Goal: Use online tool/utility: Utilize a website feature to perform a specific function

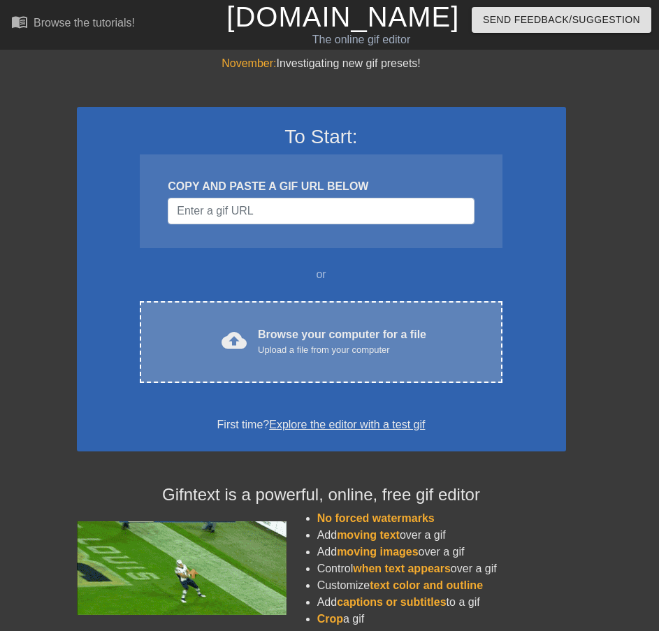
click at [276, 328] on div "Browse your computer for a file Upload a file from your computer" at bounding box center [342, 341] width 168 height 31
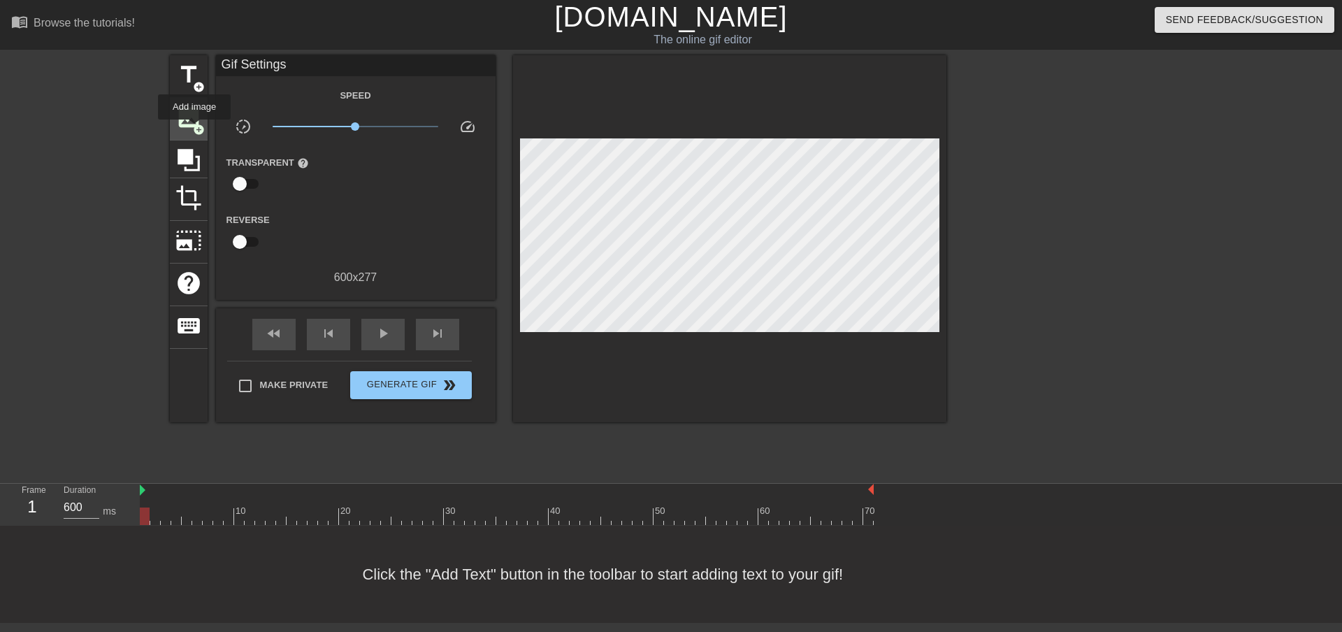
click at [194, 129] on span "add_circle" at bounding box center [199, 130] width 12 height 12
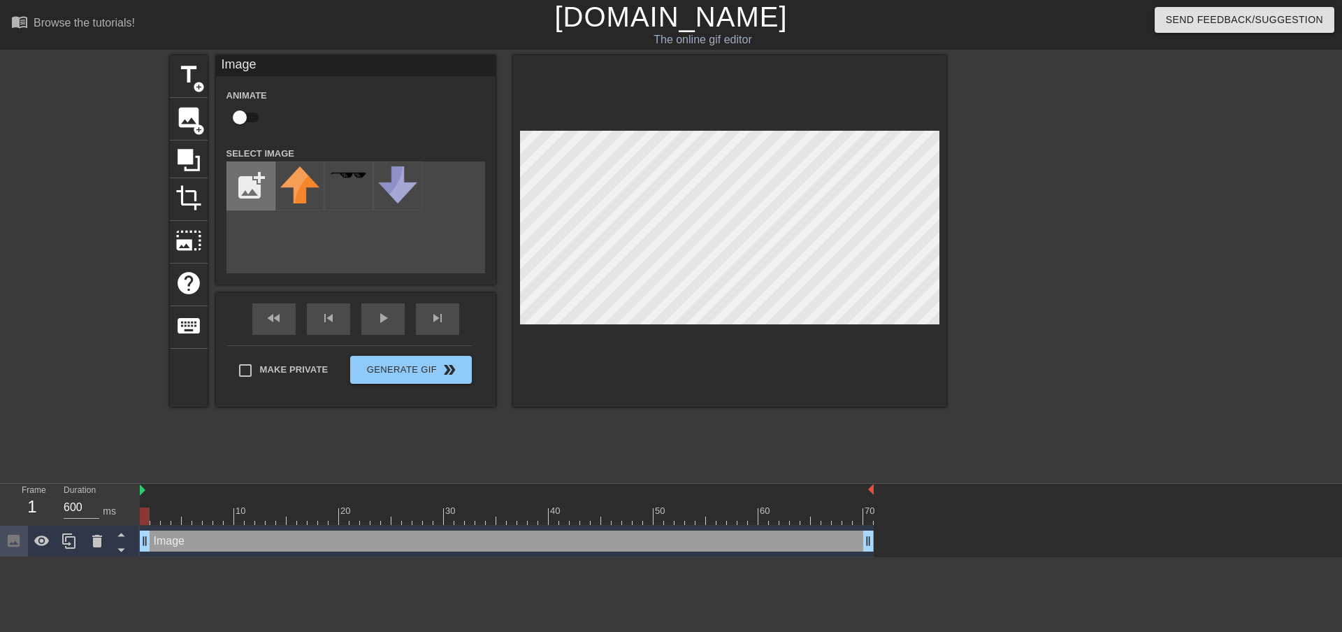
click at [241, 192] on input "file" at bounding box center [251, 186] width 48 height 48
type input "C:\fakepath\aesfrgseg.jpg"
click at [302, 180] on img at bounding box center [299, 175] width 39 height 15
click at [658, 405] on div at bounding box center [729, 231] width 433 height 352
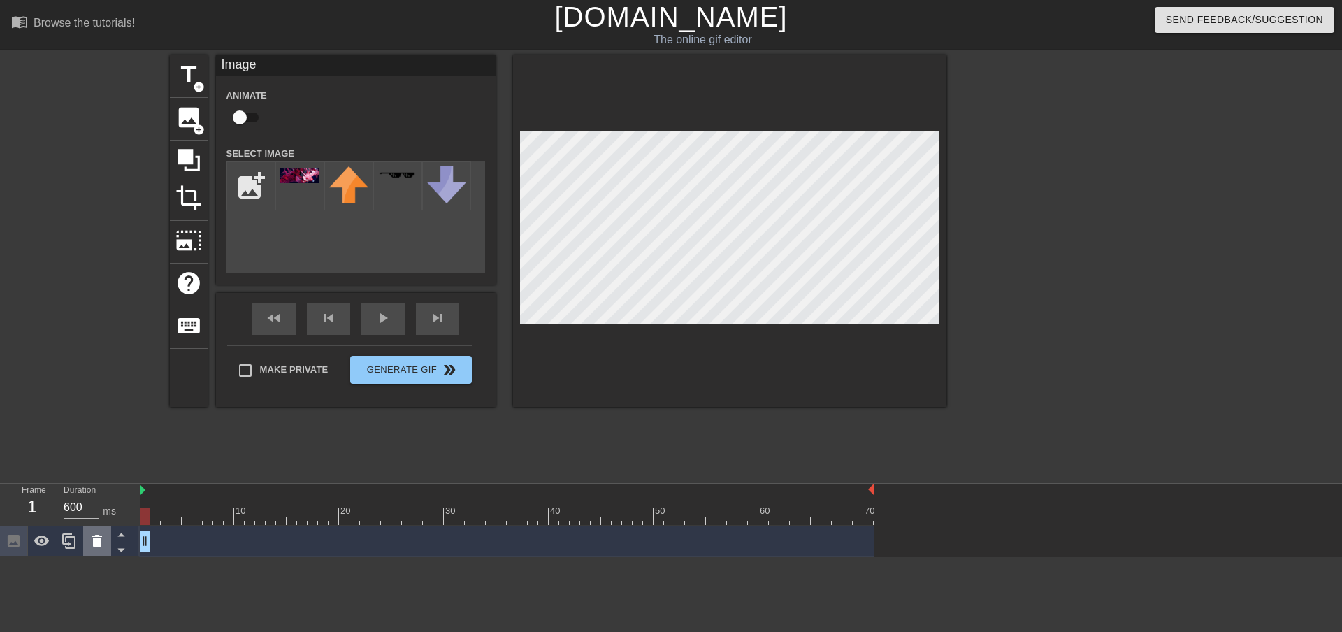
drag, startPoint x: 872, startPoint y: 543, endPoint x: 94, endPoint y: 537, distance: 777.4
click at [94, 537] on div "Frame 1 Duration 600 ms 10 20 30 40 50 60 70 Image drag_handle drag_handle" at bounding box center [671, 520] width 1342 height 73
drag, startPoint x: 82, startPoint y: 507, endPoint x: 58, endPoint y: 507, distance: 24.5
click at [58, 507] on div "Duration 600 ms" at bounding box center [95, 504] width 84 height 41
type input "1"
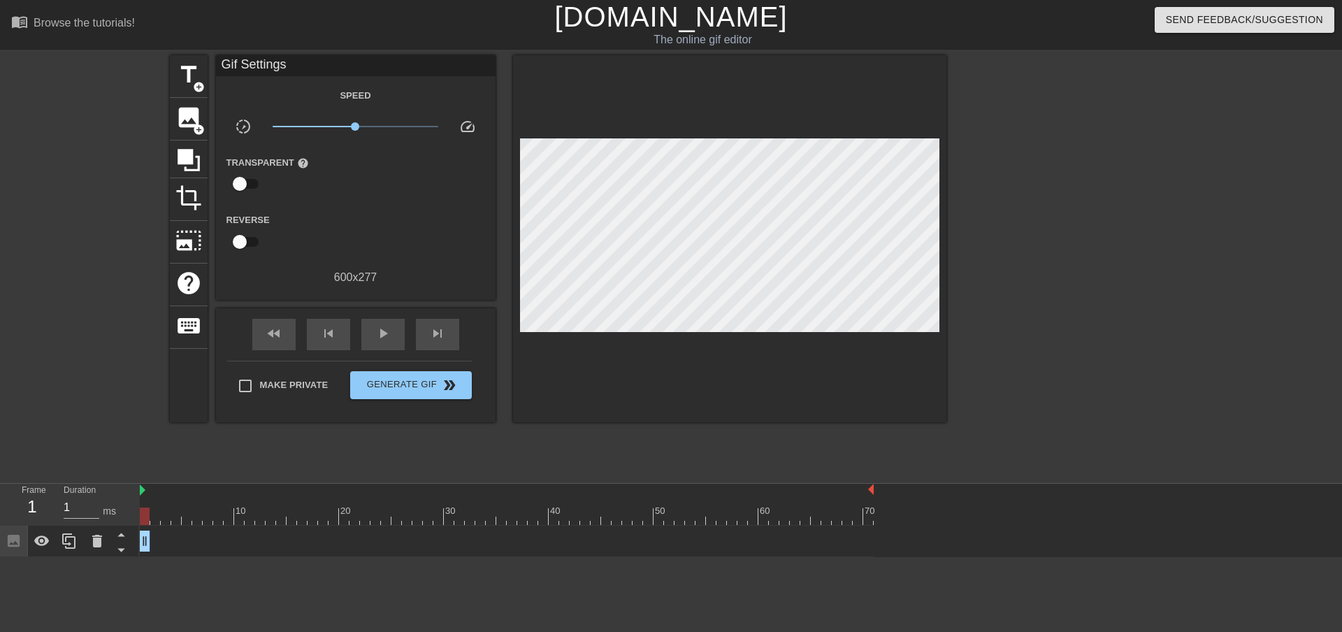
click at [268, 470] on div "title add_circle image add_circle crop photo_size_select_large help keyboard Gi…" at bounding box center [558, 264] width 777 height 419
click at [408, 384] on span "Generate Gif double_arrow" at bounding box center [411, 385] width 110 height 17
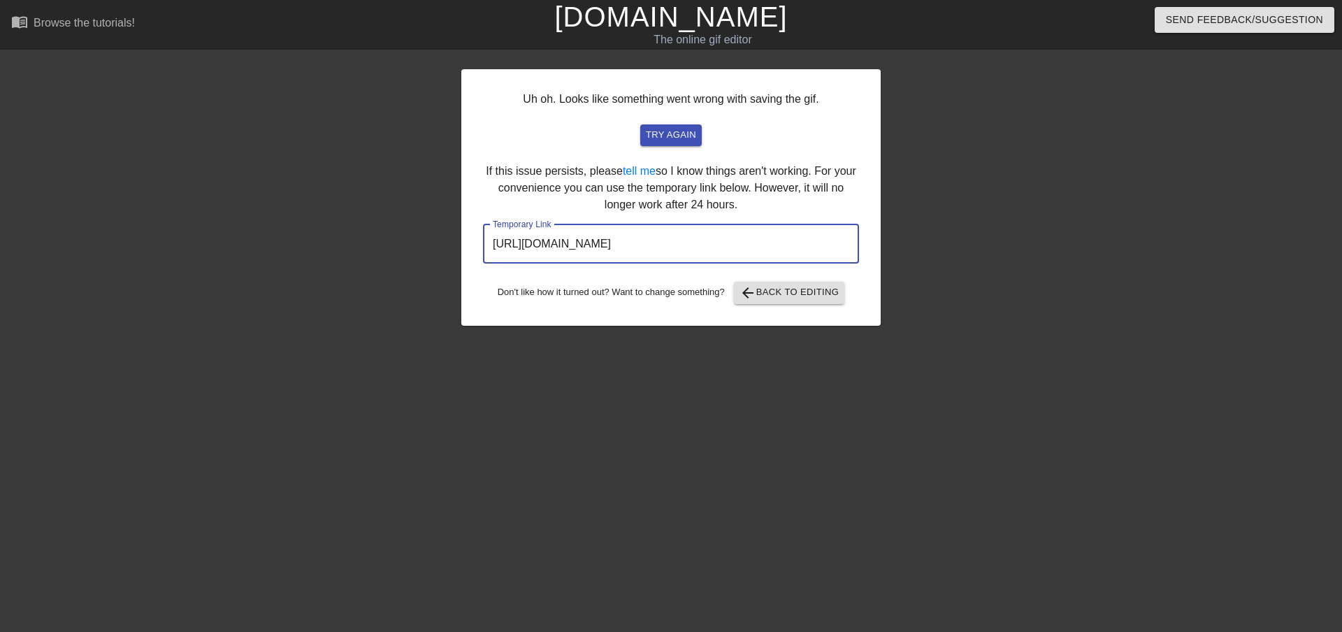
drag, startPoint x: 781, startPoint y: 245, endPoint x: 427, endPoint y: 247, distance: 353.7
click at [427, 247] on div "Uh oh. Looks like something went wrong with saving the gif. try again If this i…" at bounding box center [671, 264] width 1342 height 419
